Goal: Task Accomplishment & Management: Manage account settings

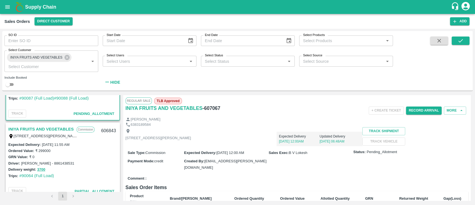
scroll to position [51, 0]
click at [42, 125] on link "INIYA FRUITS AND VEGETABLES" at bounding box center [40, 128] width 65 height 7
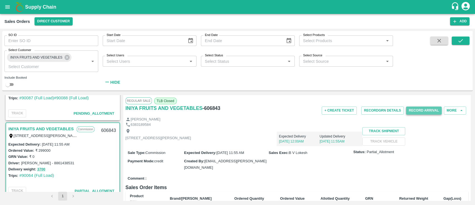
click at [414, 113] on button "Record Arrival" at bounding box center [424, 110] width 36 height 8
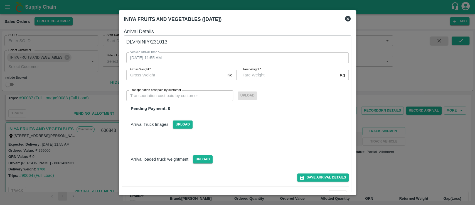
click at [346, 20] on icon at bounding box center [348, 19] width 6 height 6
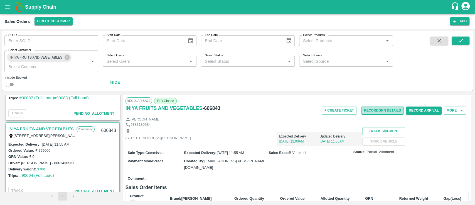
click at [377, 113] on button "Record GRN Details" at bounding box center [382, 110] width 43 height 8
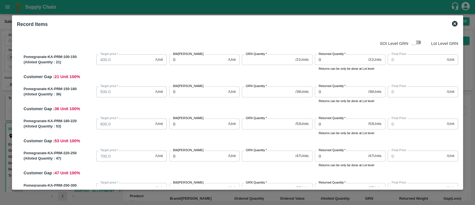
click at [419, 44] on input "checkbox" at bounding box center [414, 42] width 32 height 11
checkbox input "true"
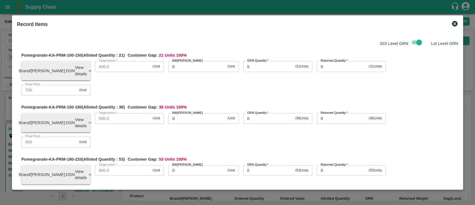
click at [258, 68] on input "0" at bounding box center [268, 66] width 50 height 11
type input "0"
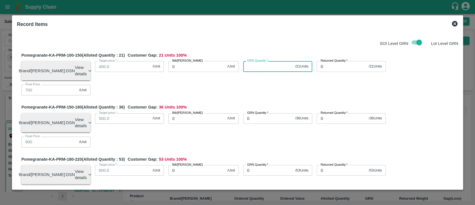
type input "0"
type input "21"
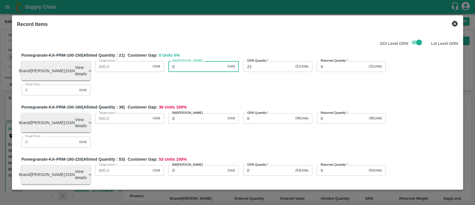
click at [190, 64] on input "0" at bounding box center [196, 66] width 57 height 11
type input "900"
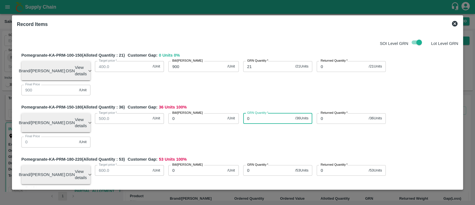
click at [255, 113] on input "0" at bounding box center [268, 118] width 50 height 11
type input "36"
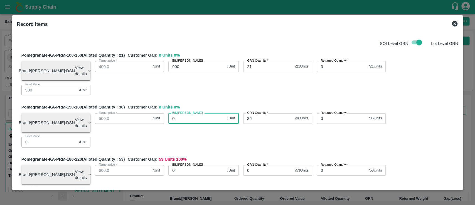
click at [180, 113] on input "0" at bounding box center [196, 118] width 57 height 11
type input "10"
type input "100"
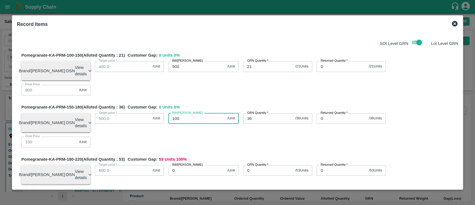
type input "1000"
click at [207, 119] on div "Bill/[PERSON_NAME] 1000 /Unit Bill/[PERSON_NAME]" at bounding box center [201, 121] width 75 height 24
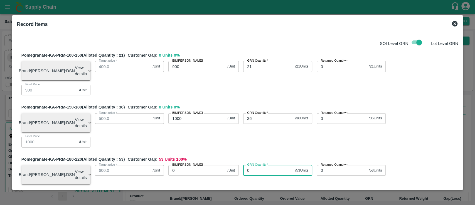
click at [260, 165] on input "0" at bounding box center [268, 170] width 50 height 11
type input "53"
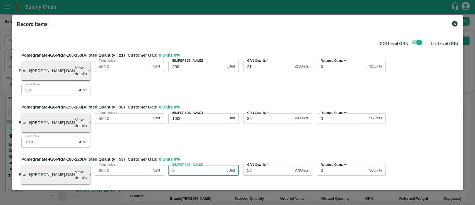
click at [210, 165] on input "0" at bounding box center [196, 170] width 57 height 11
type input "110"
type input "1100"
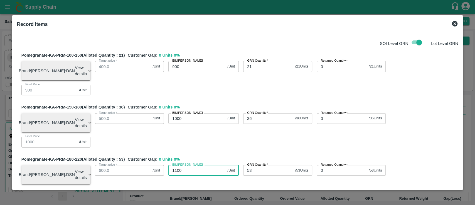
type input "1100"
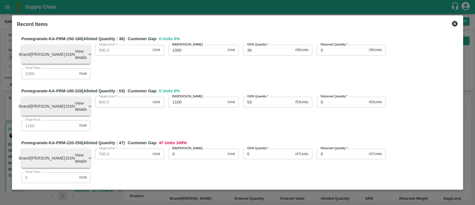
scroll to position [69, 0]
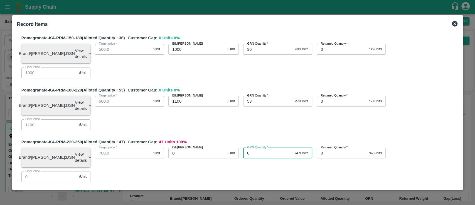
click at [260, 147] on input "0" at bounding box center [268, 152] width 50 height 11
type input "47"
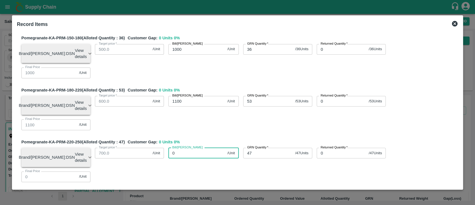
click at [190, 147] on input "0" at bounding box center [196, 152] width 57 height 11
type input "12"
type input "120"
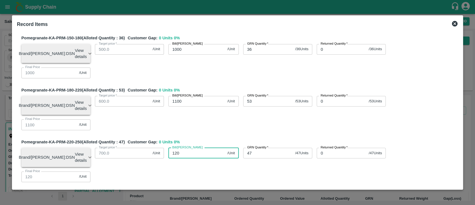
type input "1200"
click at [206, 139] on div "Pomegranate-KA-PRM-220-250 (Alloted Quantity : 47 ) Customer Gap: 0 Units 0 % B…" at bounding box center [239, 162] width 437 height 47
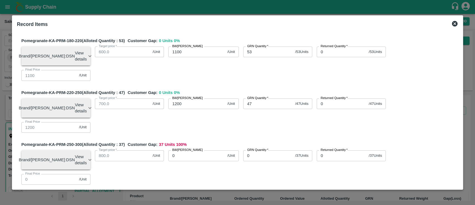
click at [263, 150] on input "0" at bounding box center [268, 155] width 50 height 11
type input "37"
click at [189, 150] on input "0" at bounding box center [196, 155] width 57 height 11
type input "13"
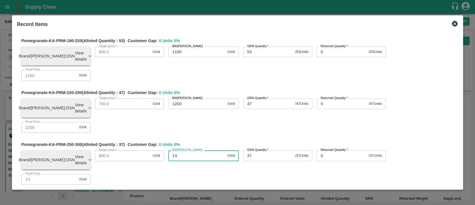
type input "130"
type input "1300"
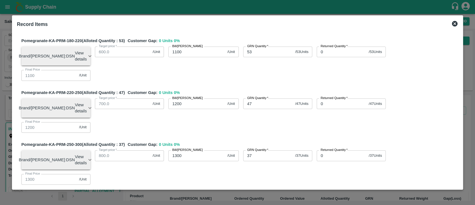
click at [215, 126] on div "Pomegranate-KA-PRM-100-150 (Alloted Quantity : 21 ) Customer Gap: 0 Units 0 % B…" at bounding box center [237, 181] width 441 height 505
click at [269, 202] on input "0" at bounding box center [268, 207] width 50 height 11
type input "33"
click at [186, 202] on input "0" at bounding box center [196, 207] width 57 height 11
type input "14"
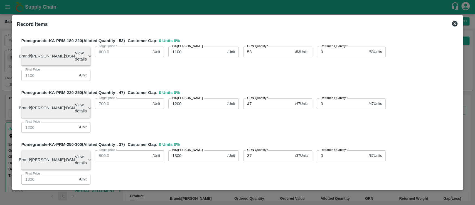
type input "14"
type input "140"
type input "1400"
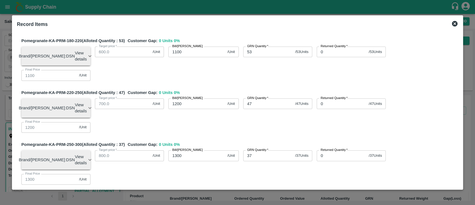
type input "1400"
click at [267, 165] on div "Pomegranate-KA-PRM-100-150 (Alloted Quantity : 21 ) Customer Gap: 0 Units 0 % B…" at bounding box center [237, 181] width 441 height 505
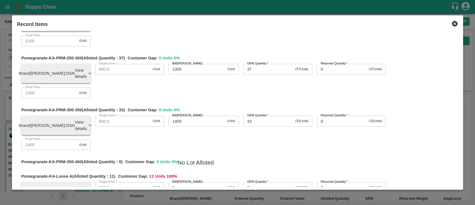
scroll to position [205, 0]
click at [208, 158] on h5 "No Lot Alloted" at bounding box center [196, 162] width 36 height 8
click at [187, 181] on input "0" at bounding box center [196, 186] width 57 height 11
click at [256, 181] on input "0" at bounding box center [268, 186] width 50 height 11
type input "11"
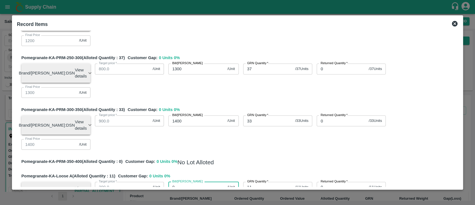
click at [186, 181] on input "0" at bounding box center [196, 186] width 57 height 11
type input "700"
click at [208, 177] on div "Bill/[PERSON_NAME] 700 /Unit Bill/[PERSON_NAME]" at bounding box center [201, 189] width 75 height 24
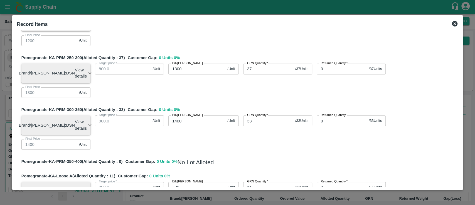
type input "132"
type input "83"
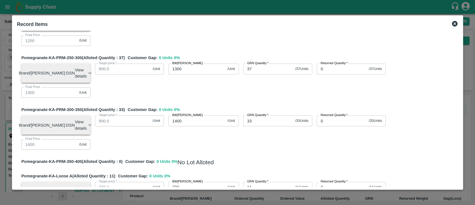
type input "830"
click at [253, 169] on div "Pomegranate-KA-PRM-100-150 (Alloted Quantity : 21 ) Customer Gap: 0 Units 0 % B…" at bounding box center [237, 95] width 441 height 505
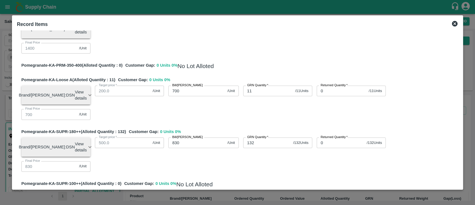
scroll to position [302, 0]
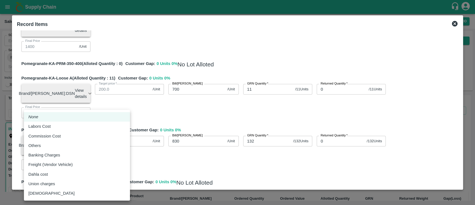
click at [85, 174] on body "Supply Chain Sales Orders Direct Customer Add SO ID SO ID Start Date Start Date…" at bounding box center [237, 102] width 475 height 205
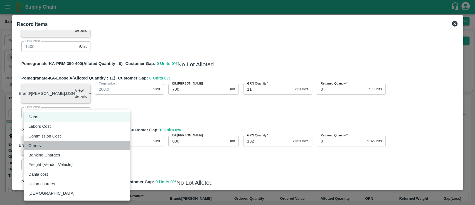
click at [64, 147] on div "Others" at bounding box center [76, 145] width 97 height 6
type input "Others"
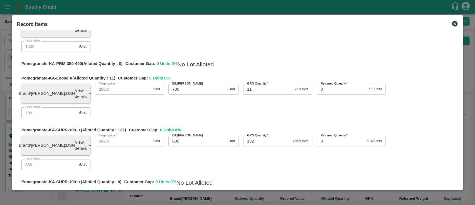
type input "8"
type input "899.97838"
type input "999.97838"
type input "1099.97838"
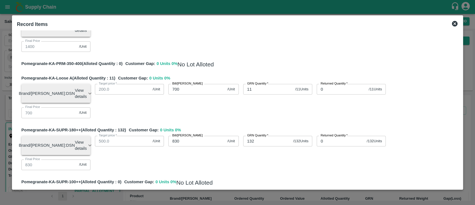
type input "1199.97838"
type input "1299.97838"
type input "1399.97838"
type input "699.97838"
type input "829.97838"
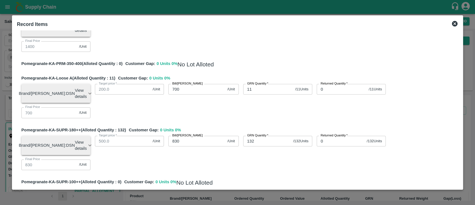
type input "0.02162"
type input "80"
type input "897.83243"
type input "997.83243"
type input "1097.83243"
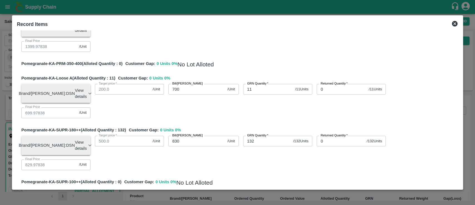
type input "1197.83243"
type input "1297.83243"
type input "1397.83243"
type input "697.83243"
type input "827.83243"
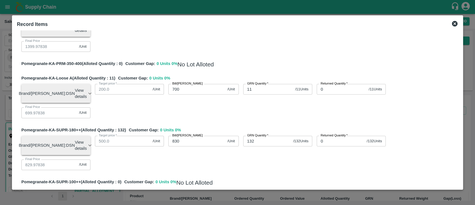
type input "802"
type input "2.16757"
type input "8020"
type input "878.32432"
type input "978.32432"
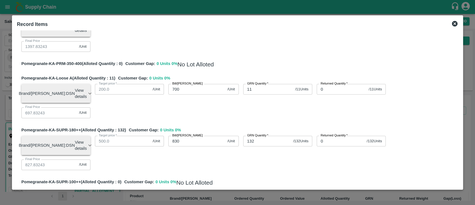
type input "1078.32432"
type input "1178.32432"
type input "1278.32432"
type input "1378.32432"
type input "678.32432"
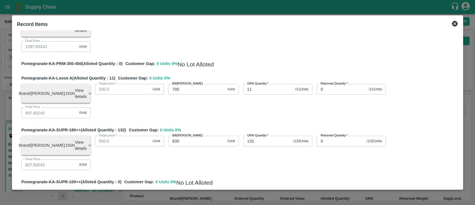
type input "808.32432"
type input "21.67568"
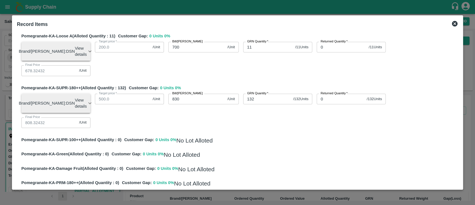
type input "8020"
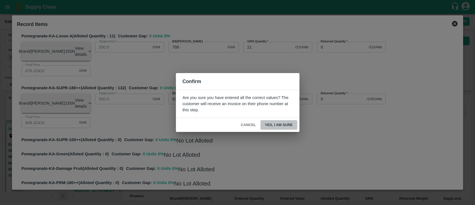
click at [279, 126] on button "Yes, I am sure" at bounding box center [278, 125] width 37 height 10
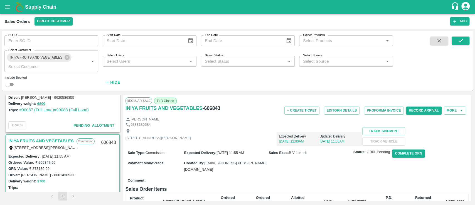
scroll to position [0, 0]
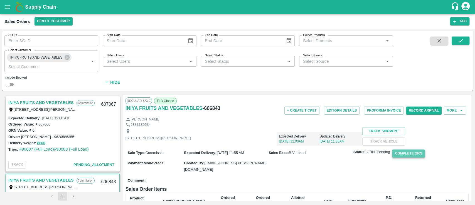
click at [398, 157] on button "Complete GRN" at bounding box center [408, 153] width 33 height 8
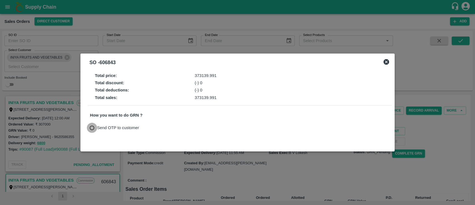
click at [96, 129] on input "Send OTP to customer" at bounding box center [92, 127] width 10 height 10
radio input "true"
click at [155, 129] on button "Send OTP" at bounding box center [155, 128] width 23 height 8
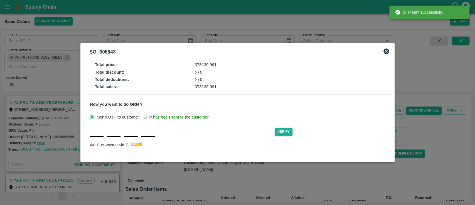
click at [96, 134] on input "text" at bounding box center [97, 131] width 14 height 10
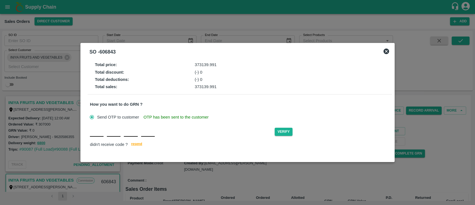
type input "G"
type input "O"
type input "K"
type input "C"
click at [289, 133] on button "Verify" at bounding box center [284, 131] width 18 height 8
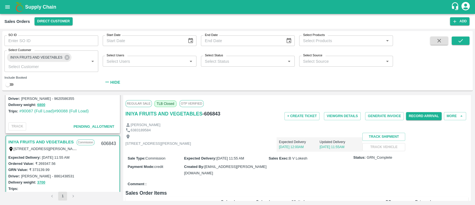
scroll to position [51, 0]
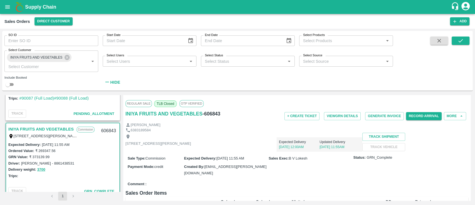
click at [52, 129] on link "INIYA FRUITS AND VEGETABLES" at bounding box center [40, 128] width 65 height 7
click at [452, 114] on button "More" at bounding box center [455, 116] width 22 height 8
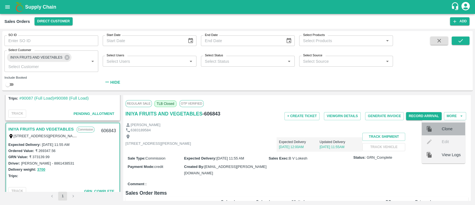
click at [447, 129] on span "Clone" at bounding box center [451, 129] width 19 height 6
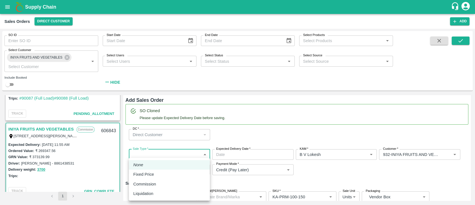
click at [161, 154] on body "Supply Chain Sales Orders Direct Customer Add SO ID SO ID Start Date Start Date…" at bounding box center [237, 102] width 475 height 205
click at [159, 185] on div "Commission" at bounding box center [169, 184] width 72 height 6
type input "2"
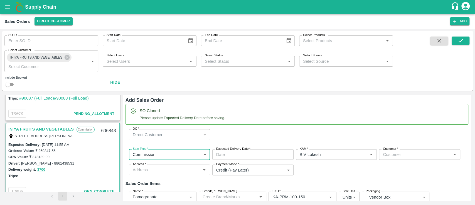
click at [245, 153] on input "Expected Delivery Date   *" at bounding box center [250, 154] width 77 height 11
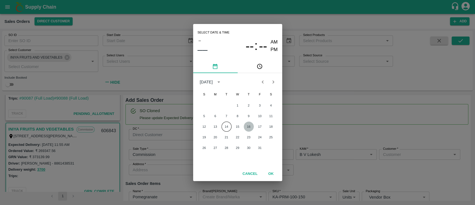
click at [252, 126] on button "16" at bounding box center [249, 126] width 10 height 10
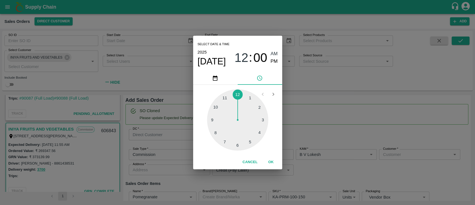
type input "[DATE] 12:00 AM"
click at [270, 162] on button "OK" at bounding box center [271, 162] width 18 height 10
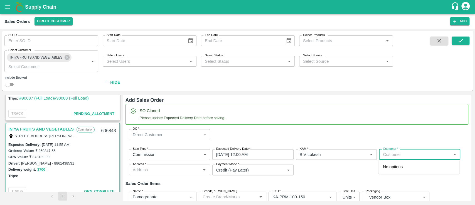
click at [388, 156] on input "Customer   *" at bounding box center [415, 154] width 69 height 7
click at [395, 167] on p "INIYA FRUITS AND VEGETABLES" at bounding box center [415, 166] width 64 height 6
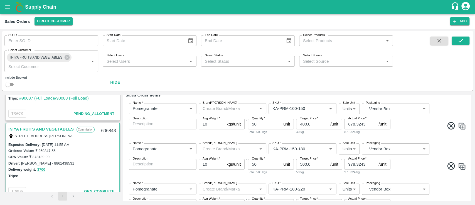
scroll to position [110, 0]
type input "932-INIYA FRUITS AND VEGETABLES"
click at [264, 124] on input "50" at bounding box center [264, 123] width 33 height 11
type input "5"
type input "30"
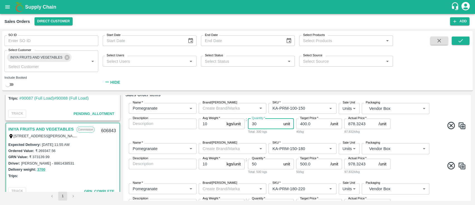
click at [261, 165] on input "50" at bounding box center [264, 163] width 33 height 11
type input "5"
type input "30"
click at [268, 177] on div "Name   * Name   * Brand/[PERSON_NAME]/[PERSON_NAME]   * SKU   * Sale Unit Units…" at bounding box center [297, 158] width 343 height 40
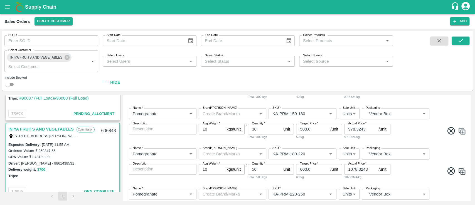
scroll to position [146, 0]
click at [262, 169] on input "50" at bounding box center [264, 167] width 33 height 11
click at [254, 168] on input "520" at bounding box center [264, 167] width 33 height 11
type input "20"
click at [276, 173] on div "Total: 200 kgs" at bounding box center [271, 175] width 46 height 5
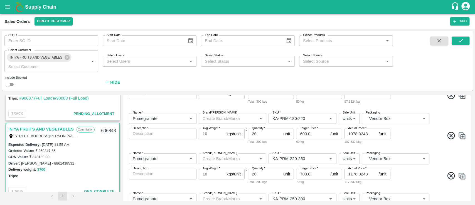
scroll to position [189, 0]
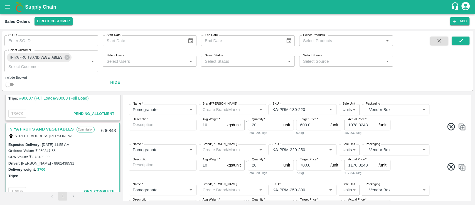
click at [289, 174] on div "Total: 200 kgs" at bounding box center [271, 172] width 46 height 5
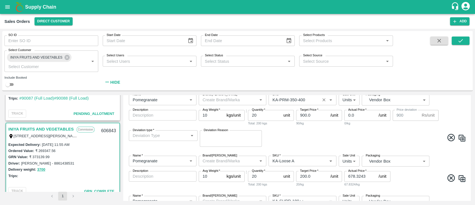
scroll to position [373, 0]
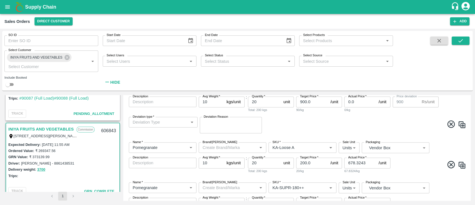
click at [291, 135] on div "Name   * Name   * Brand/[PERSON_NAME]/[PERSON_NAME]   * SKU   * Sale Unit Units…" at bounding box center [297, 107] width 343 height 61
click at [260, 164] on input "20" at bounding box center [264, 162] width 33 height 11
type input "2"
type input "10"
click at [304, 121] on span at bounding box center [367, 124] width 197 height 11
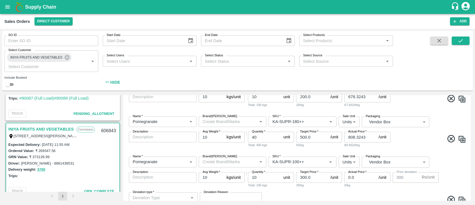
scroll to position [439, 0]
click at [265, 142] on div "Total: 400 kgs" at bounding box center [271, 144] width 46 height 5
click at [265, 139] on input "40" at bounding box center [264, 136] width 33 height 11
type input "4"
type input "10"
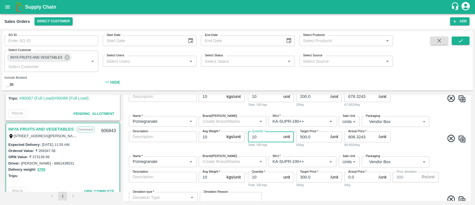
click at [302, 147] on div "Name   * Name   * Brand/[PERSON_NAME]/[PERSON_NAME]   * SKU   * Sale Unit Units…" at bounding box center [297, 131] width 343 height 40
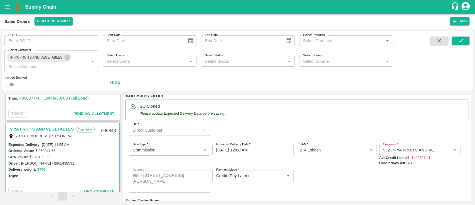
scroll to position [0, 0]
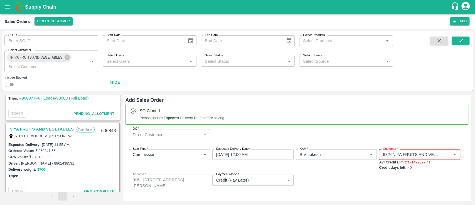
click at [311, 172] on div "Sale Type   * Commission 2 Sale Type Expected Delivery Date   * [DATE] 12:00 AM…" at bounding box center [297, 172] width 343 height 57
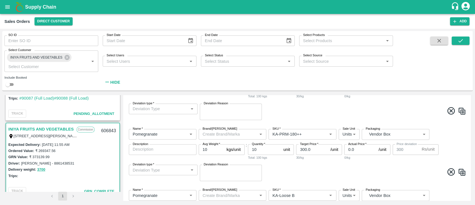
scroll to position [708, 0]
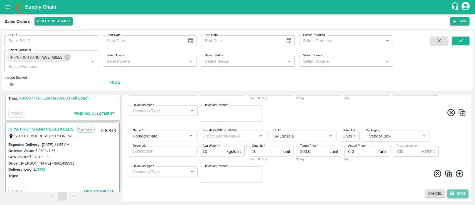
click at [454, 194] on button "Save" at bounding box center [457, 193] width 21 height 8
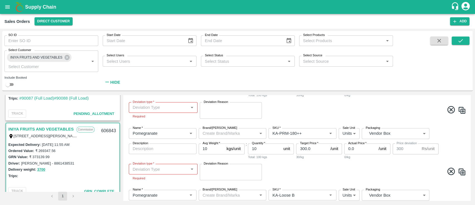
scroll to position [654, 0]
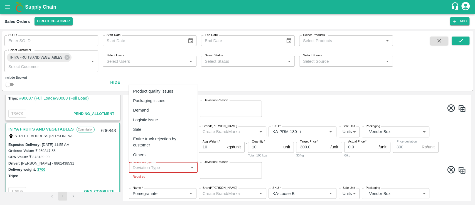
click at [181, 169] on input "Deviation type   *" at bounding box center [159, 166] width 56 height 7
click at [298, 168] on span at bounding box center [367, 170] width 197 height 11
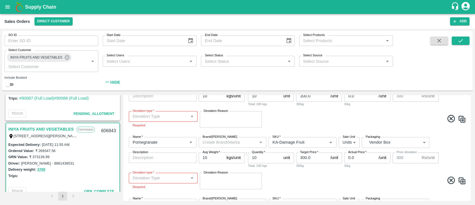
scroll to position [712, 0]
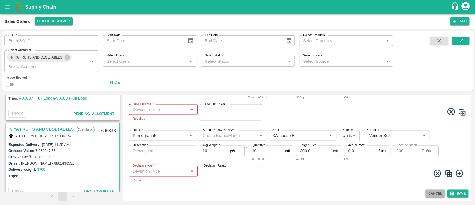
click at [426, 191] on button "Cancel" at bounding box center [434, 193] width 19 height 8
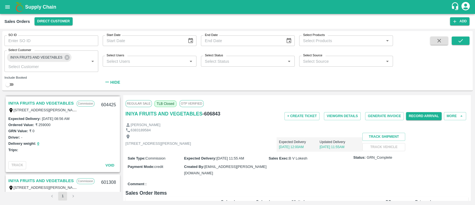
scroll to position [152, 0]
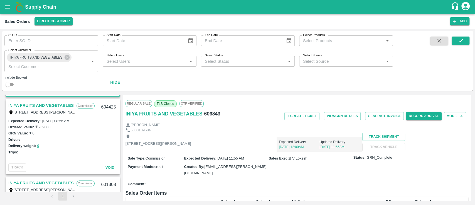
click at [38, 106] on link "INIYA FRUITS AND VEGETABLES" at bounding box center [40, 105] width 65 height 7
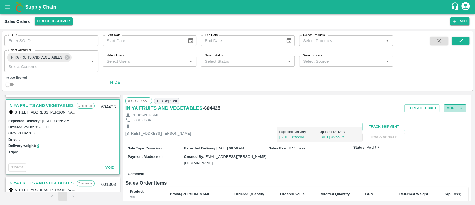
click at [452, 108] on button "More" at bounding box center [455, 108] width 22 height 8
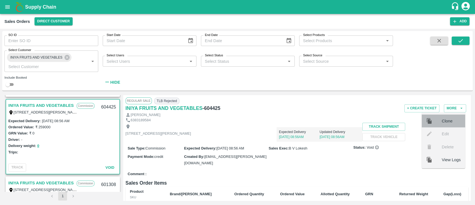
click at [446, 125] on div "Clone" at bounding box center [443, 120] width 43 height 13
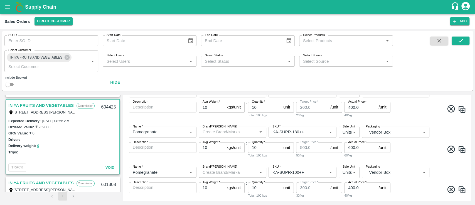
scroll to position [561, 0]
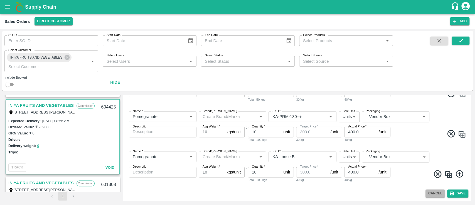
click at [432, 191] on button "Cancel" at bounding box center [434, 193] width 19 height 8
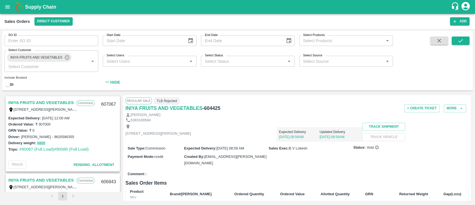
scroll to position [43, 0]
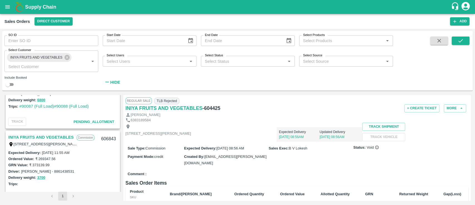
click at [46, 139] on link "INIYA FRUITS AND VEGETABLES" at bounding box center [40, 136] width 65 height 7
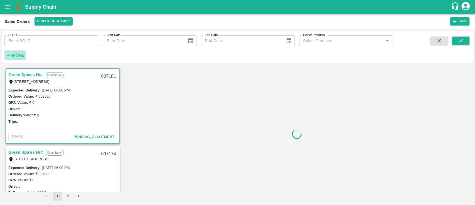
click at [20, 53] on strong "More" at bounding box center [18, 55] width 13 height 4
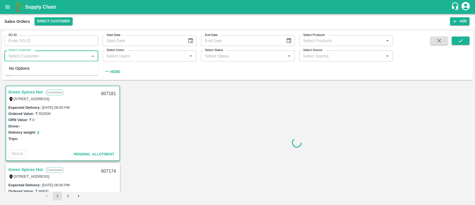
click at [20, 53] on input "Select Customer" at bounding box center [46, 55] width 81 height 7
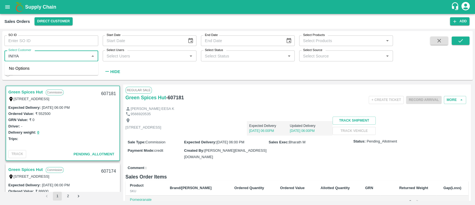
type input "INIYA"
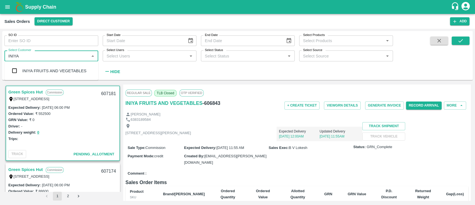
click at [39, 68] on div "INIYA FRUITS AND VEGETABLES" at bounding box center [54, 71] width 64 height 6
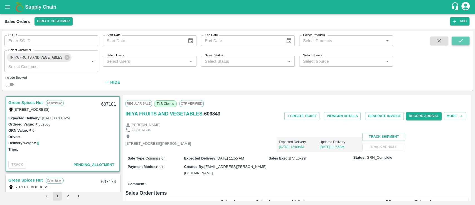
click at [460, 40] on icon "submit" at bounding box center [460, 41] width 6 height 6
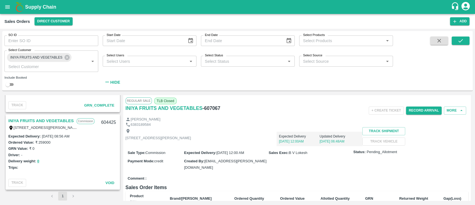
scroll to position [38, 0]
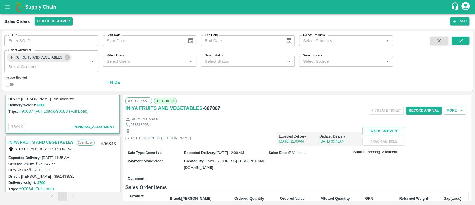
click at [52, 141] on link "INIYA FRUITS AND VEGETABLES" at bounding box center [40, 141] width 65 height 7
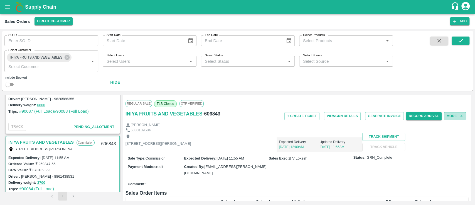
click at [459, 115] on icon "button" at bounding box center [461, 115] width 5 height 5
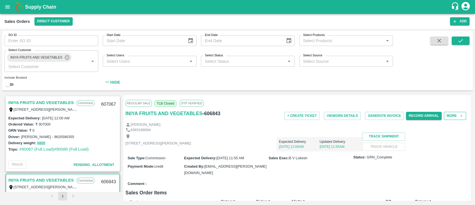
click at [49, 103] on link "INIYA FRUITS AND VEGETABLES" at bounding box center [40, 102] width 65 height 7
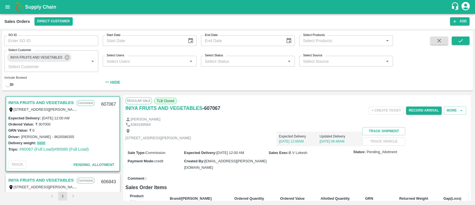
click at [454, 111] on button "More" at bounding box center [455, 110] width 22 height 8
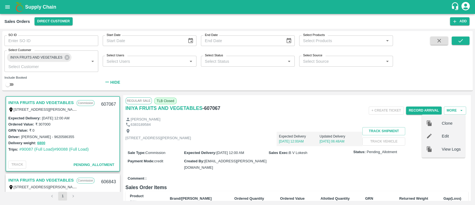
click at [454, 111] on button "More" at bounding box center [455, 110] width 22 height 8
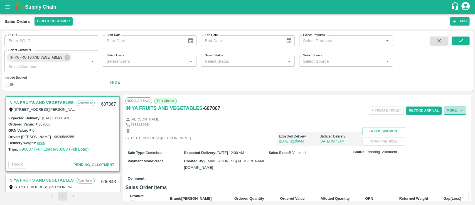
click at [454, 112] on button "More" at bounding box center [455, 110] width 22 height 8
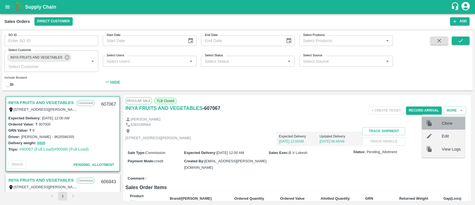
click at [447, 117] on div "Clone" at bounding box center [443, 123] width 43 height 13
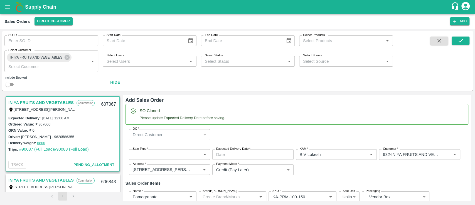
scroll to position [29, 0]
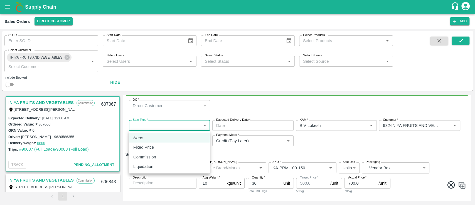
click at [173, 125] on body "Supply Chain Sales Orders Direct Customer Add SO ID SO ID Start Date Start Date…" at bounding box center [237, 102] width 475 height 205
click at [158, 157] on div "Commission" at bounding box center [146, 157] width 26 height 6
type input "2"
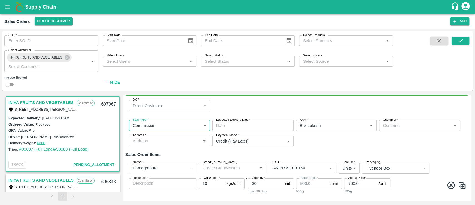
click at [234, 127] on input "Expected Delivery Date   *" at bounding box center [250, 125] width 77 height 11
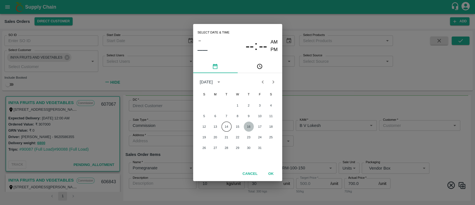
click at [248, 128] on button "16" at bounding box center [249, 126] width 10 height 10
type input "[DATE] 12:00 AM"
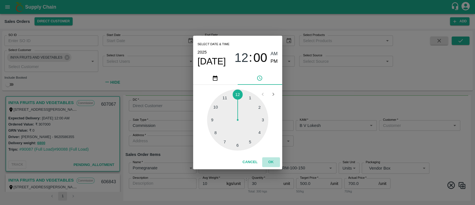
click at [270, 163] on button "OK" at bounding box center [271, 162] width 18 height 10
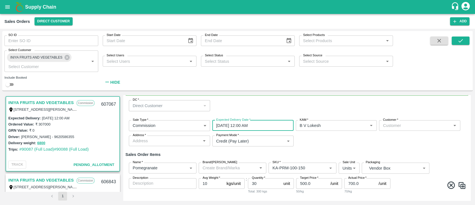
click at [387, 122] on input "Customer   *" at bounding box center [415, 125] width 69 height 7
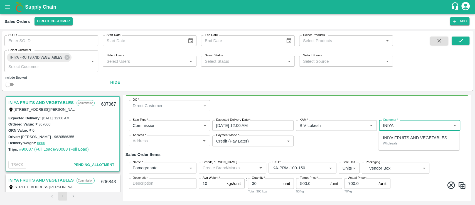
click at [398, 142] on div "INIYA FRUITS AND VEGETABLES Wholesale" at bounding box center [418, 140] width 81 height 15
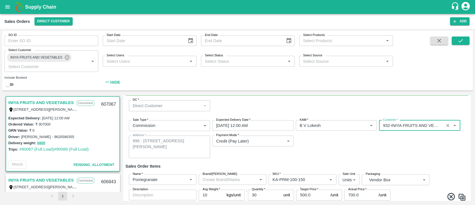
type input "932-INIYA FRUITS AND VEGETABLES"
click at [343, 150] on div "Sale Type   * Commission 2 Sale Type Expected Delivery Date   * 16/10/2025 12:0…" at bounding box center [297, 138] width 343 height 47
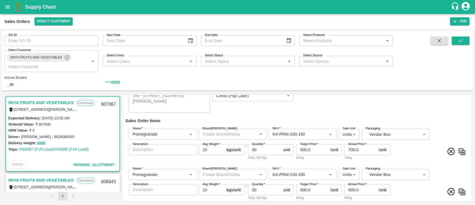
scroll to position [84, 0]
click at [259, 153] on input "30" at bounding box center [264, 150] width 33 height 11
type input "3"
type input "20"
click at [287, 161] on div "Name   * Name   * Brand/Marka Brand/Marka SKU   * SKU   * Sale Unit Units 2 Sal…" at bounding box center [297, 145] width 343 height 40
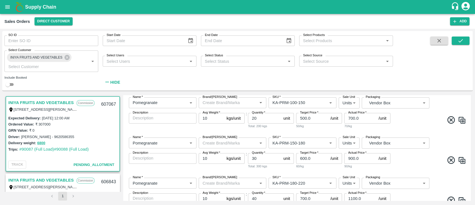
scroll to position [116, 0]
click at [272, 160] on input "30" at bounding box center [264, 157] width 33 height 11
type input "3"
type input "20"
click at [286, 169] on div "Name   * Name   * Brand/Marka Brand/Marka SKU   * SKU   * Sale Unit Units 2 Sal…" at bounding box center [297, 152] width 343 height 40
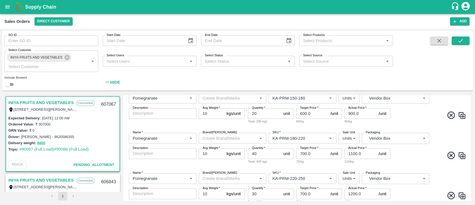
scroll to position [161, 0]
click at [258, 155] on input "40" at bounding box center [264, 152] width 33 height 11
type input "4"
type input "20"
click at [291, 163] on div "Name   * Name   * Brand/Marka Brand/Marka SKU   * SKU   * Sale Unit Units 2 Sal…" at bounding box center [297, 147] width 343 height 40
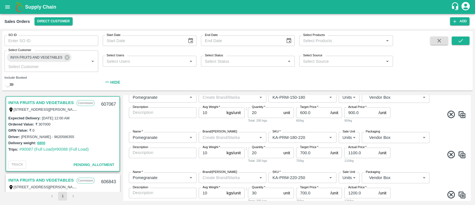
scroll to position [201, 0]
click at [257, 156] on input "30" at bounding box center [264, 153] width 33 height 11
type input "3"
type input "10"
click at [298, 168] on div "Name   * Name   * Brand/Marka Brand/Marka SKU   * SKU   * Sale Unit Units 2 Sal…" at bounding box center [297, 188] width 343 height 40
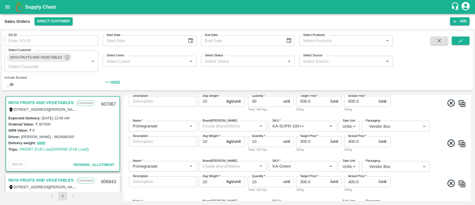
scroll to position [351, 0]
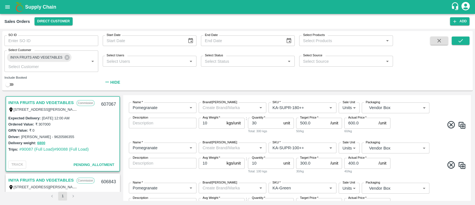
click at [259, 124] on input "30" at bounding box center [264, 122] width 33 height 11
type input "3"
type input "10"
click at [294, 133] on div "Name   * Name   * Brand/Marka Brand/Marka SKU   * SKU   * Sale Unit Units 2 Sal…" at bounding box center [297, 118] width 343 height 40
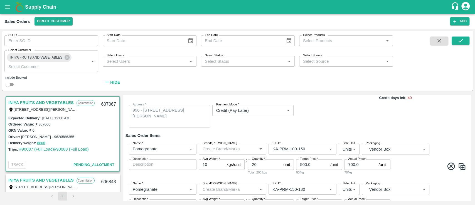
scroll to position [71, 0]
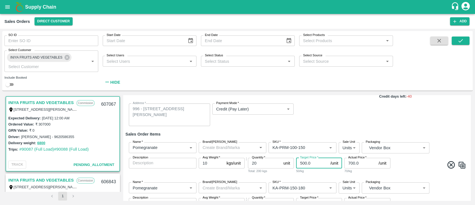
click at [315, 167] on input "500.0" at bounding box center [312, 163] width 32 height 11
type input "5"
type input "400"
click at [410, 161] on span at bounding box center [429, 165] width 75 height 11
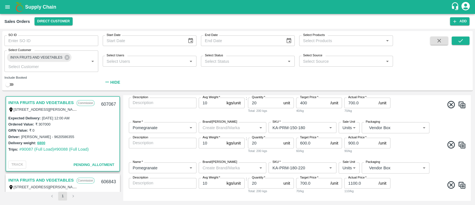
click at [331, 142] on p "/unit" at bounding box center [334, 143] width 8 height 6
click at [317, 145] on input "600.0" at bounding box center [312, 142] width 32 height 11
type input "6"
type input "500.0"
click at [306, 158] on div "Name   * Name   * Brand/Marka Brand/Marka SKU   * SKU   * Sale Unit Units 2 Sal…" at bounding box center [297, 178] width 343 height 40
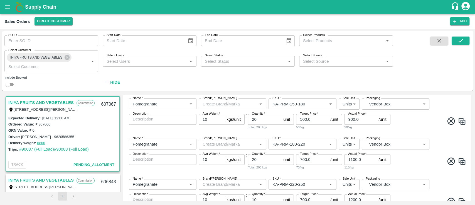
scroll to position [155, 0]
click at [314, 159] on input "700.0" at bounding box center [312, 159] width 32 height 11
type input "7"
type input "600.0"
click at [296, 178] on div "SKU   *" at bounding box center [303, 183] width 68 height 11
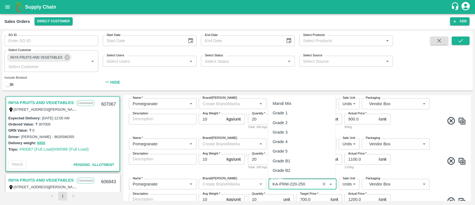
scroll to position [1418, 0]
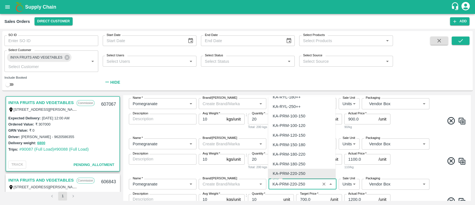
click at [249, 171] on div "Name   * Name   * Brand/Marka Brand/Marka SKU   * SKU   * Sale Unit Units 2 Sal…" at bounding box center [297, 154] width 343 height 40
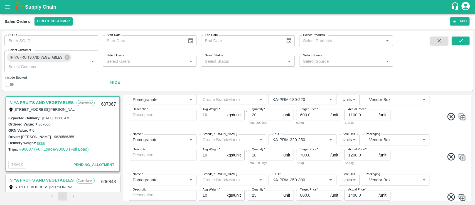
scroll to position [209, 0]
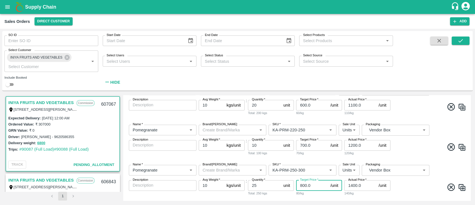
click at [311, 186] on input "800.0" at bounding box center [312, 185] width 32 height 11
type input "8"
type input "700"
click at [405, 186] on span at bounding box center [429, 187] width 75 height 11
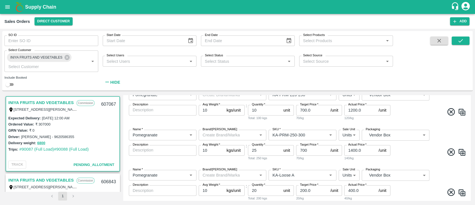
scroll to position [245, 0]
click at [271, 150] on input "25" at bounding box center [264, 149] width 33 height 11
type input "2"
type input "10"
click at [395, 157] on div "Name   * Name   * Brand/Marka Brand/Marka SKU   * SKU   * Sale Unit Units 2 Sal…" at bounding box center [297, 144] width 343 height 40
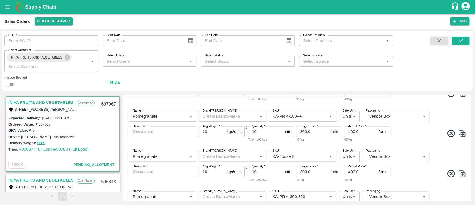
scroll to position [583, 0]
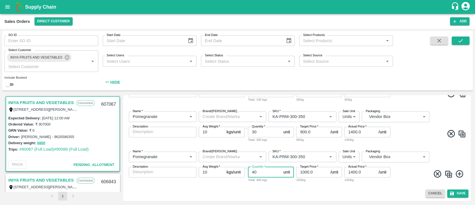
click at [264, 172] on input "40" at bounding box center [264, 171] width 33 height 11
type input "4"
type input "5"
click at [265, 132] on input "30" at bounding box center [264, 131] width 33 height 11
type input "3"
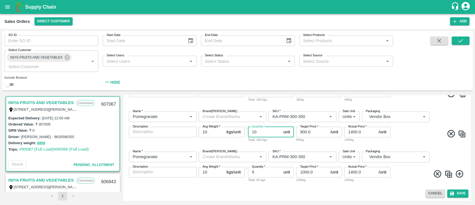
type input "10"
click at [320, 171] on input "1000.0" at bounding box center [312, 171] width 32 height 11
type input "1"
type input "800"
click at [328, 186] on div "Name   * Name   * Brand/Marka Brand/Marka SKU   * SKU   * Sale Unit Units 2 Sal…" at bounding box center [297, 167] width 343 height 40
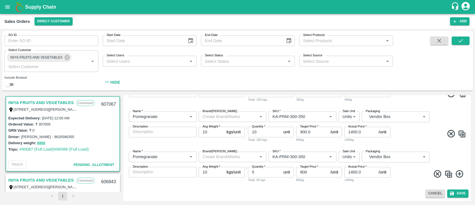
click at [328, 186] on div "Name   * Name   * Brand/Marka Brand/Marka SKU   * SKU   * Sale Unit Units 2 Sal…" at bounding box center [297, 167] width 343 height 40
click at [314, 136] on input "900.0" at bounding box center [312, 131] width 32 height 11
type input "9"
type input "800"
click at [338, 191] on div "Cancel Save" at bounding box center [297, 193] width 343 height 8
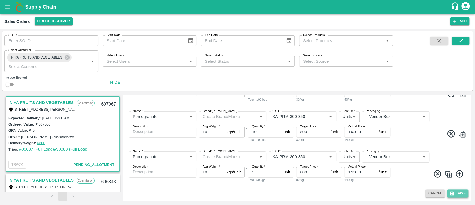
click at [454, 195] on button "Save" at bounding box center [457, 193] width 21 height 8
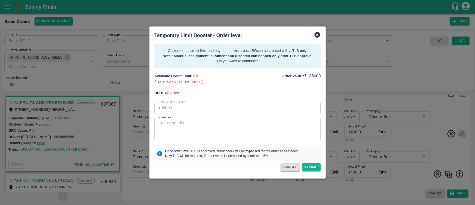
click at [318, 36] on icon at bounding box center [317, 35] width 6 height 6
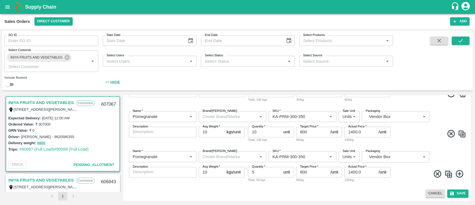
scroll to position [573, 0]
click at [270, 174] on input "5" at bounding box center [264, 171] width 33 height 11
type input "15"
click at [260, 132] on input "10" at bounding box center [264, 131] width 33 height 11
type input "15"
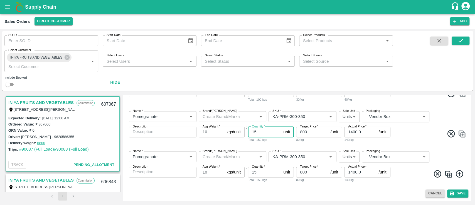
click at [407, 137] on span at bounding box center [429, 134] width 75 height 11
click at [458, 195] on button "Save" at bounding box center [457, 193] width 21 height 8
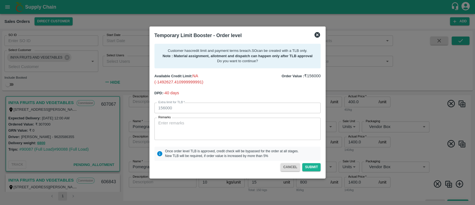
scroll to position [583, 0]
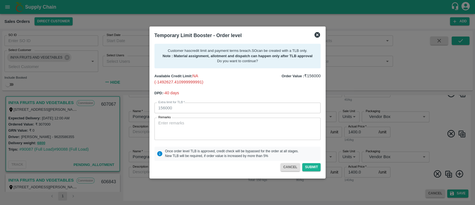
click at [318, 32] on icon at bounding box center [317, 34] width 7 height 7
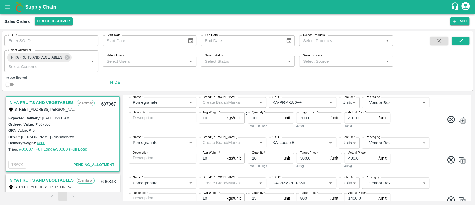
scroll to position [573, 0]
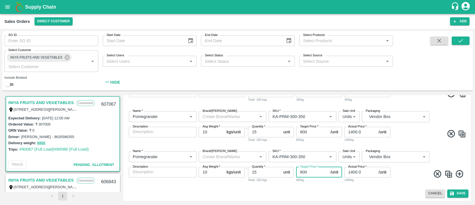
click at [313, 175] on input "800" at bounding box center [312, 171] width 32 height 11
type input "8"
type input "1000.0"
click at [311, 134] on input "800" at bounding box center [312, 131] width 32 height 11
type input "8"
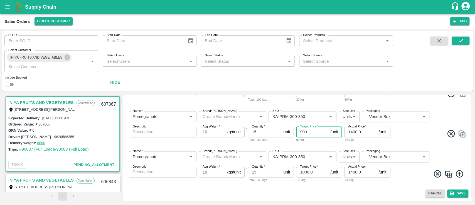
type input "900"
click at [368, 191] on div "Cancel Save" at bounding box center [297, 193] width 343 height 8
click at [466, 192] on button "Save" at bounding box center [457, 193] width 21 height 8
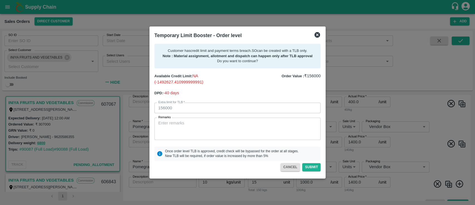
scroll to position [583, 0]
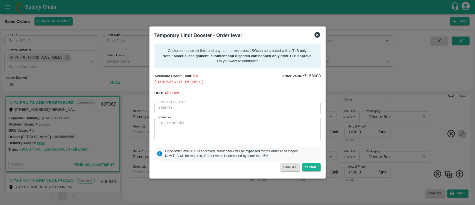
click at [318, 32] on icon at bounding box center [317, 35] width 6 height 6
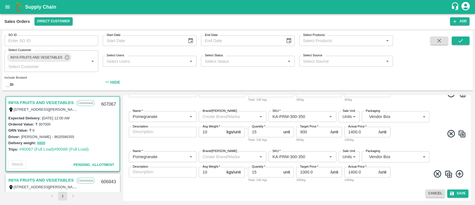
scroll to position [573, 0]
click at [269, 173] on input "15" at bounding box center [264, 171] width 33 height 11
type input "1"
type input "20"
click at [312, 191] on div "Cancel Save" at bounding box center [297, 193] width 343 height 8
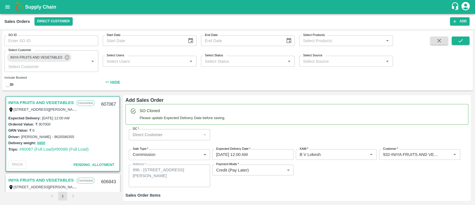
scroll to position [125, 0]
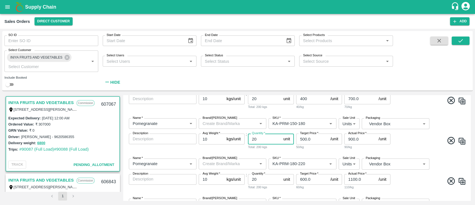
click at [264, 141] on input "20" at bounding box center [264, 138] width 33 height 11
type input "25"
click at [412, 147] on div "Name   * Name   * Brand/Marka Brand/Marka SKU   * SKU   * Sale Unit Units 2 Sal…" at bounding box center [297, 134] width 343 height 40
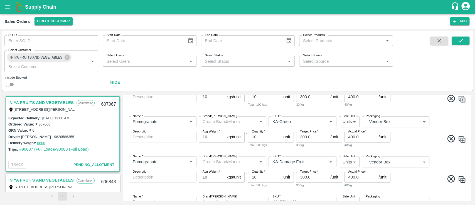
scroll to position [573, 0]
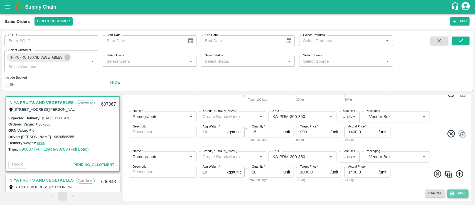
click at [458, 191] on button "Save" at bounding box center [457, 193] width 21 height 8
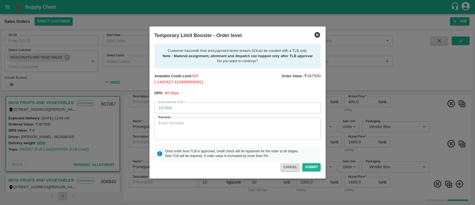
scroll to position [583, 0]
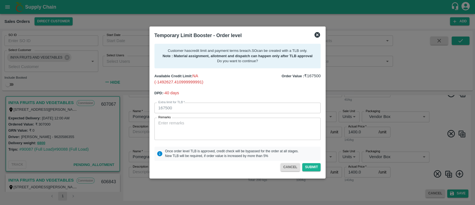
click at [318, 37] on icon at bounding box center [317, 35] width 6 height 6
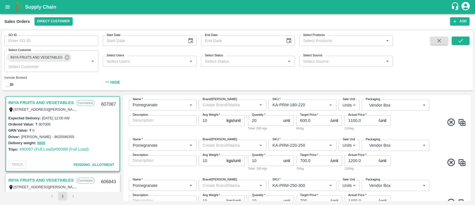
scroll to position [192, 0]
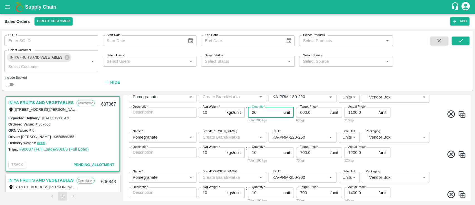
click at [263, 114] on input "20" at bounding box center [264, 112] width 33 height 11
type input "25"
click at [424, 156] on span at bounding box center [429, 154] width 75 height 11
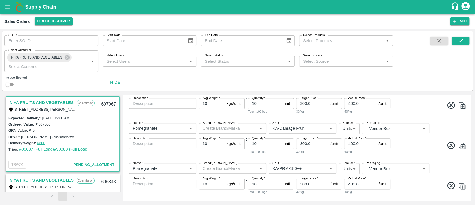
scroll to position [573, 0]
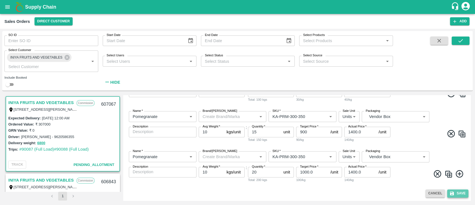
click at [459, 192] on button "Save" at bounding box center [457, 193] width 21 height 8
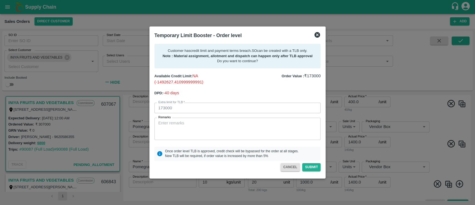
scroll to position [583, 0]
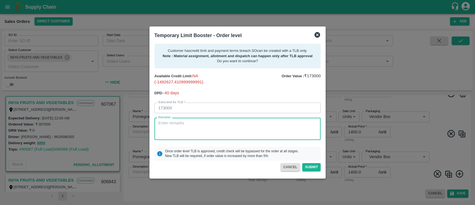
click at [218, 131] on textarea "Remarks" at bounding box center [237, 129] width 159 height 18
type textarea "For Creation of SO, 5.4L payment received on 13th October and next payment expe…"
click at [254, 83] on div "Order Value : ₹ 173000" at bounding box center [277, 76] width 85 height 17
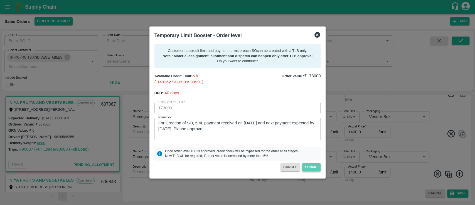
click at [315, 164] on button "Submit" at bounding box center [311, 167] width 18 height 8
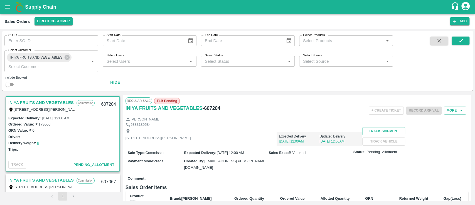
click at [268, 108] on div "+ Create Ticket Record Arrival More" at bounding box center [354, 110] width 229 height 13
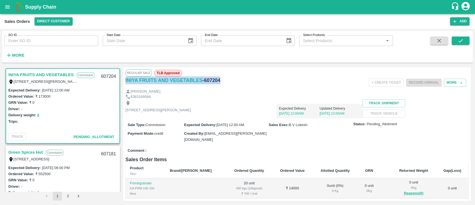
drag, startPoint x: 219, startPoint y: 79, endPoint x: 125, endPoint y: 83, distance: 94.4
click at [125, 83] on div "Regular Sale TLB Approved INIYA FRUITS AND VEGETABLES - 607204 + Create Ticket …" at bounding box center [296, 133] width 347 height 133
copy div "INIYA FRUITS AND VEGETABLES - 607204"
click at [59, 19] on button "Direct Customer" at bounding box center [54, 21] width 38 height 8
click at [50, 32] on li "FruitX [GEOGRAPHIC_DATA]" at bounding box center [61, 32] width 64 height 9
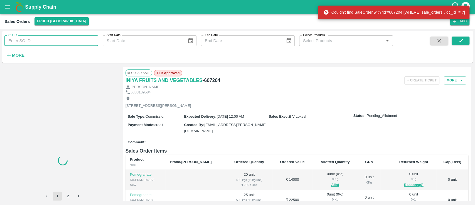
click at [26, 42] on input "SO ID" at bounding box center [51, 40] width 94 height 11
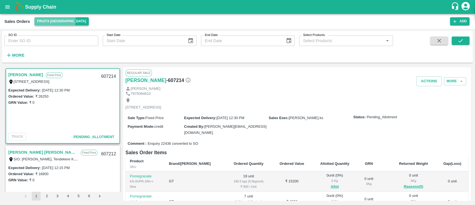
click at [47, 19] on button "FruitX [GEOGRAPHIC_DATA]" at bounding box center [62, 21] width 55 height 8
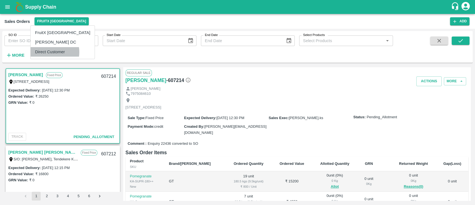
click at [46, 52] on li "Direct Customer" at bounding box center [63, 51] width 64 height 9
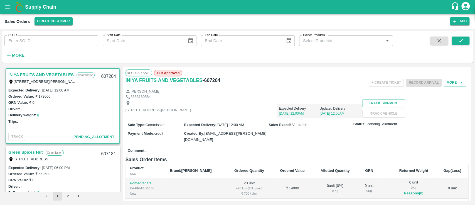
click at [25, 40] on input "SO ID" at bounding box center [51, 40] width 94 height 11
click at [58, 23] on button "Direct Customer" at bounding box center [54, 21] width 38 height 8
click at [52, 32] on li "FruitX [GEOGRAPHIC_DATA]" at bounding box center [61, 32] width 64 height 9
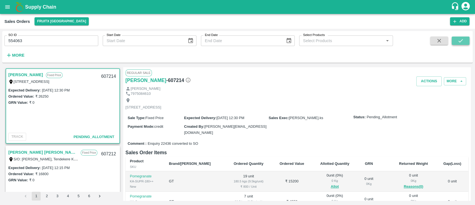
click at [457, 43] on icon "submit" at bounding box center [460, 41] width 6 height 6
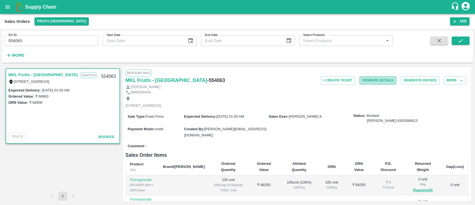
click at [361, 79] on button "View GRN Details" at bounding box center [378, 80] width 37 height 8
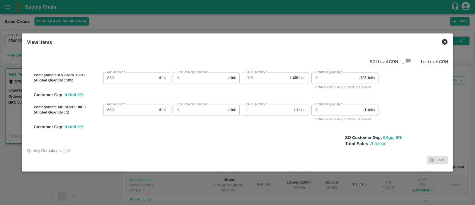
click at [442, 41] on icon at bounding box center [444, 41] width 7 height 7
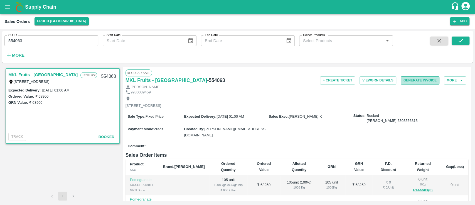
click at [405, 80] on button "Generate Invoice" at bounding box center [420, 80] width 39 height 8
click at [62, 23] on button "FruitX [GEOGRAPHIC_DATA]" at bounding box center [62, 21] width 55 height 8
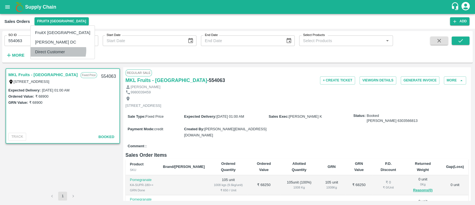
click at [58, 50] on li "Direct Customer" at bounding box center [63, 51] width 64 height 9
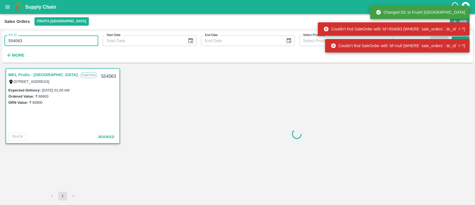
click at [46, 42] on input "554063" at bounding box center [51, 40] width 94 height 11
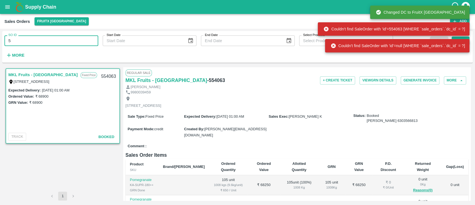
type input "5"
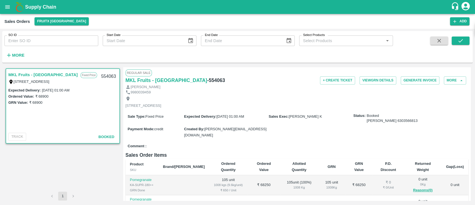
click at [134, 55] on div "SO ID SO ID Start Date Start Date End Date End Date Select Products Select Prod…" at bounding box center [196, 45] width 393 height 29
click at [456, 41] on button "submit" at bounding box center [461, 40] width 18 height 8
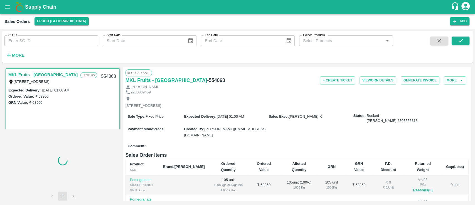
scroll to position [1, 0]
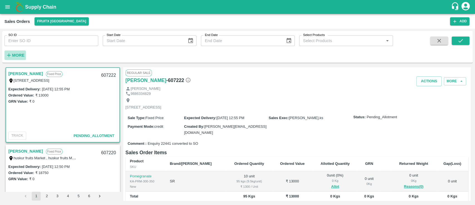
click at [19, 55] on strong "More" at bounding box center [18, 55] width 13 height 4
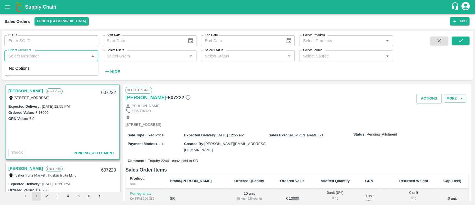
click at [19, 55] on input "Select Customer" at bounding box center [46, 55] width 81 height 7
type input "iniya"
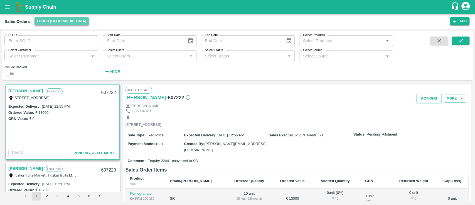
click at [62, 22] on button "FruitX [GEOGRAPHIC_DATA]" at bounding box center [62, 21] width 55 height 8
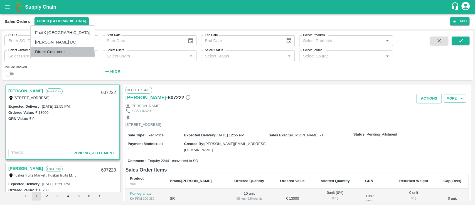
click at [62, 54] on li "Direct Customer" at bounding box center [63, 51] width 64 height 9
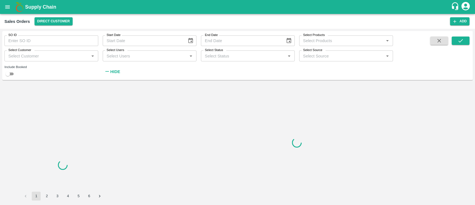
scroll to position [0, 0]
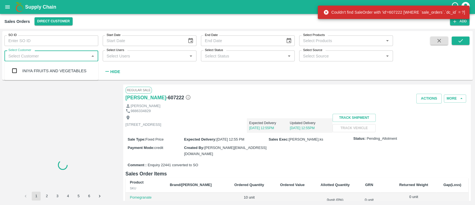
click at [62, 54] on input "Select Customer" at bounding box center [46, 55] width 81 height 7
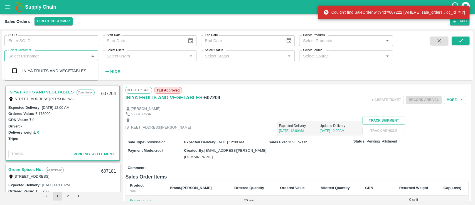
click at [64, 69] on div "INIYA FRUITS AND VEGETABLES" at bounding box center [54, 71] width 64 height 6
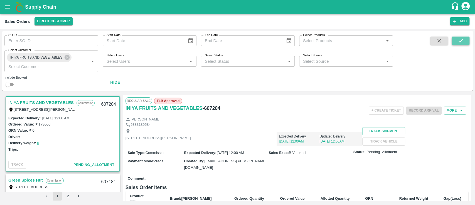
click at [459, 45] on button "submit" at bounding box center [461, 40] width 18 height 8
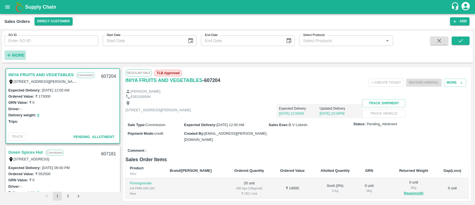
click at [18, 55] on strong "More" at bounding box center [18, 55] width 13 height 4
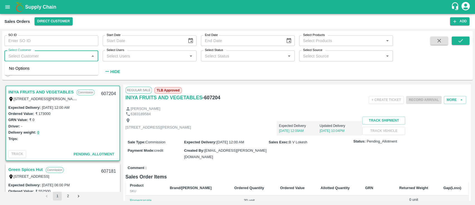
click at [21, 58] on input "Select Customer" at bounding box center [46, 55] width 81 height 7
type input "iniya"
click at [38, 68] on div "INIYA FRUITS AND VEGETABLES" at bounding box center [54, 71] width 64 height 6
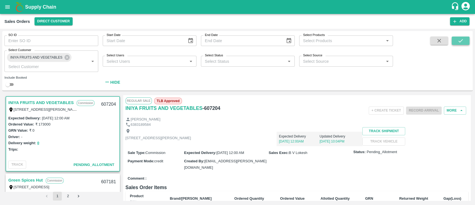
click at [456, 43] on button "submit" at bounding box center [461, 40] width 18 height 8
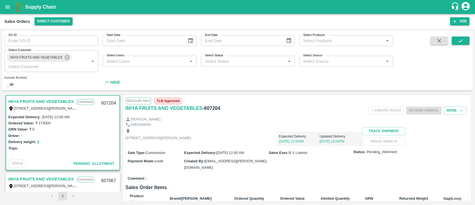
click at [285, 99] on div "Regular Sale TLB Approved" at bounding box center [297, 100] width 343 height 7
